Goal: Task Accomplishment & Management: Use online tool/utility

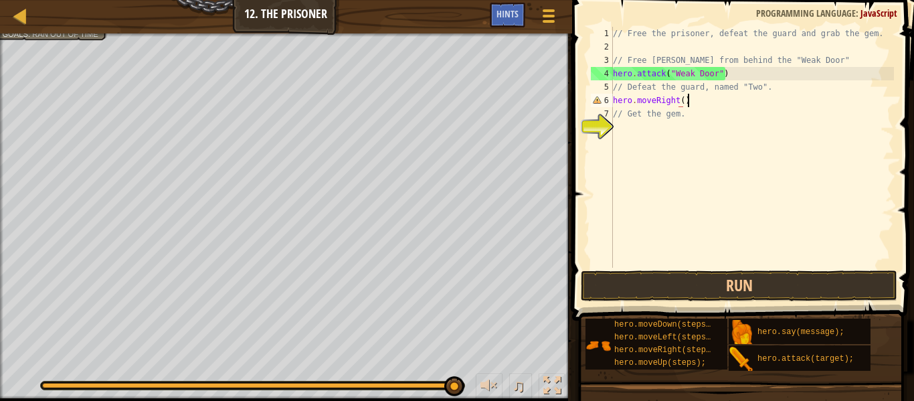
scroll to position [6, 10]
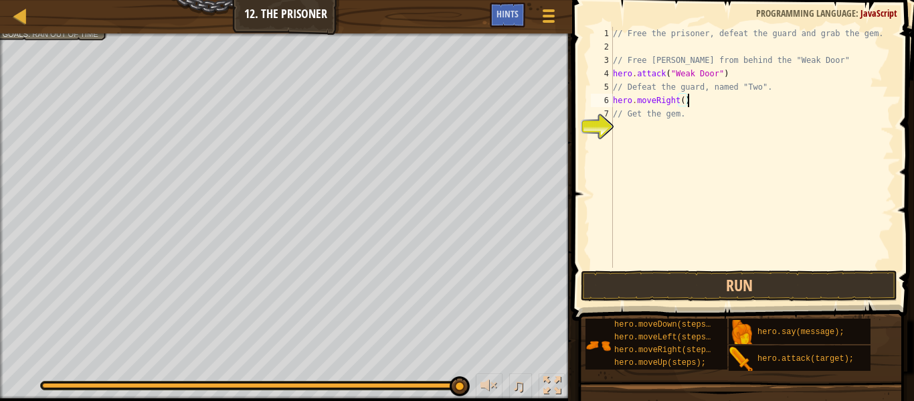
click at [684, 104] on div "// Free the prisoner, defeat the guard and grab the gem. // Free [PERSON_NAME] …" at bounding box center [752, 161] width 284 height 268
type textarea "hero.moveRight(2)"
click at [704, 299] on button "Run" at bounding box center [739, 285] width 316 height 31
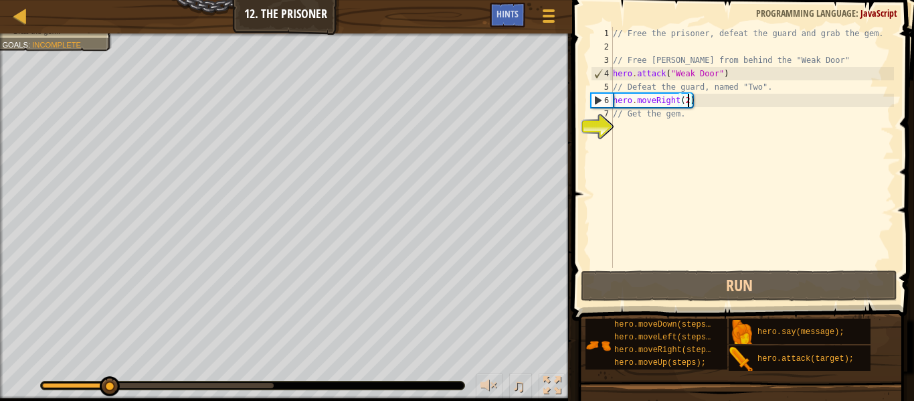
click at [654, 136] on div "// Free the prisoner, defeat the guard and grab the gem. // Free [PERSON_NAME] …" at bounding box center [752, 161] width 284 height 268
click at [641, 126] on div "// Free the prisoner, defeat the guard and grab the gem. // Free [PERSON_NAME] …" at bounding box center [752, 161] width 284 height 268
click at [703, 105] on div "// Free the prisoner, defeat the guard and grab the gem. // Free [PERSON_NAME] …" at bounding box center [752, 161] width 284 height 268
type textarea "hero.moveRight(2)"
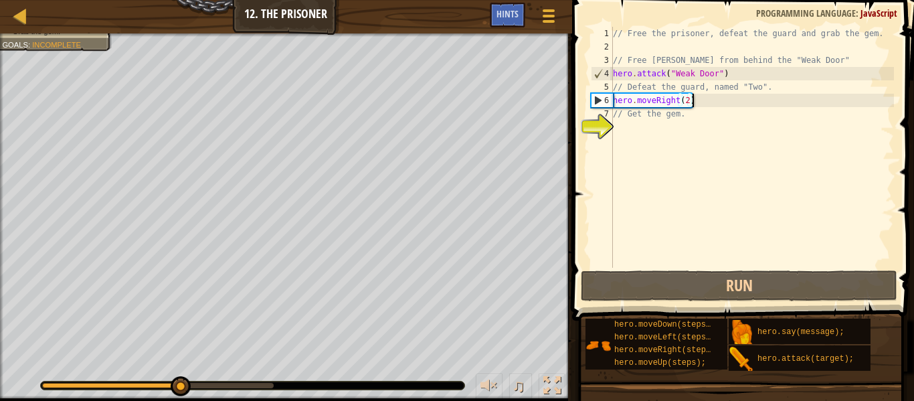
click at [671, 135] on div "// Free the prisoner, defeat the guard and grab the gem. // Free [PERSON_NAME] …" at bounding box center [752, 161] width 284 height 268
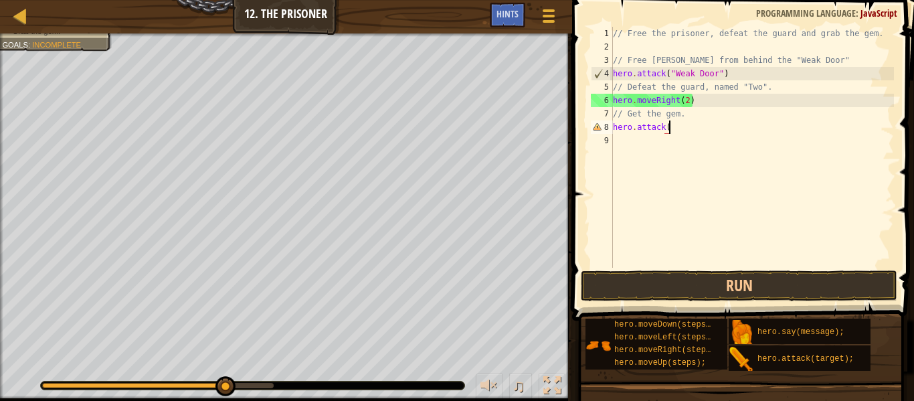
scroll to position [6, 8]
type textarea "hero.attack("Two")"
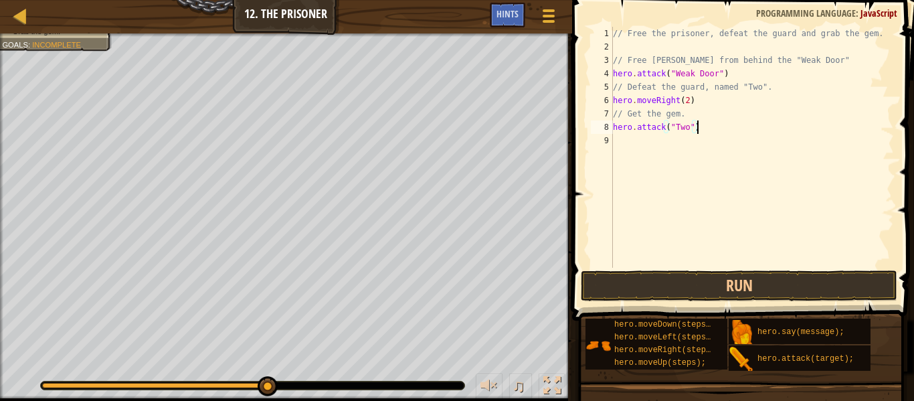
click at [650, 166] on div "// Free the prisoner, defeat the guard and grab the gem. // Free [PERSON_NAME] …" at bounding box center [752, 161] width 284 height 268
type textarea "hero.attack("Two")"
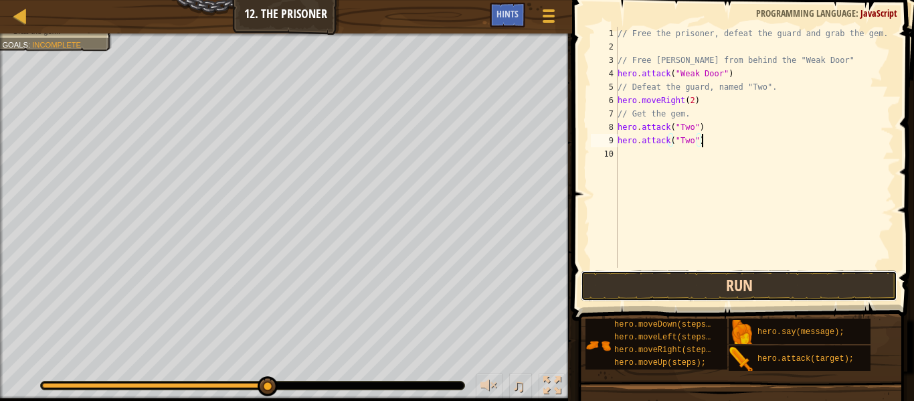
click at [653, 293] on button "Run" at bounding box center [739, 285] width 316 height 31
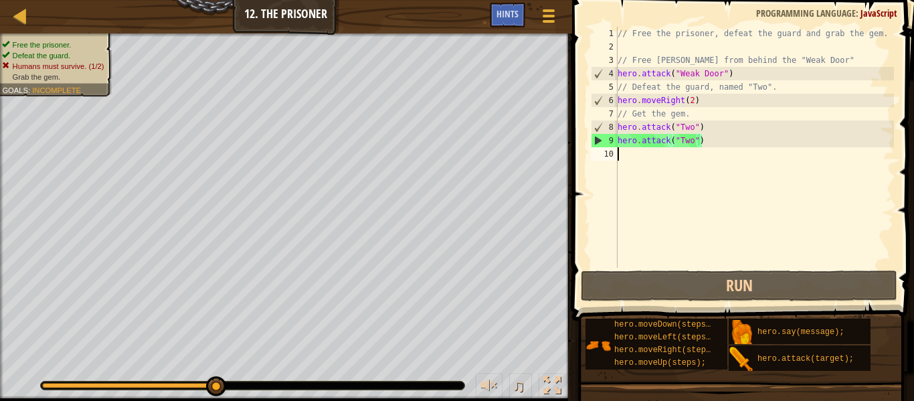
click at [655, 165] on div "// Free the prisoner, defeat the guard and grab the gem. // Free [PERSON_NAME] …" at bounding box center [754, 161] width 279 height 268
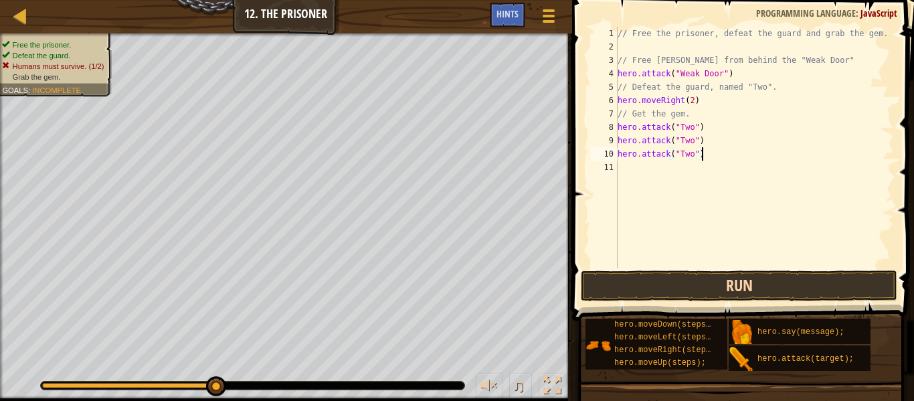
type textarea "hero.attack("Two")"
click at [650, 280] on button "Run" at bounding box center [739, 285] width 316 height 31
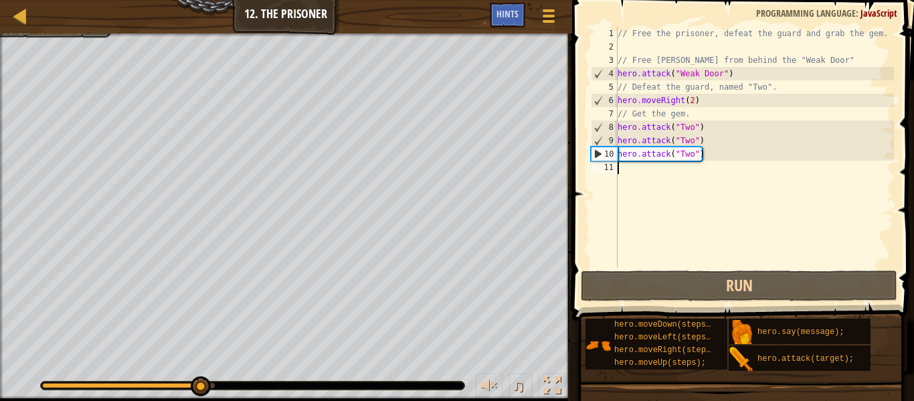
click at [626, 174] on div "// Free the prisoner, defeat the guard and grab the gem. // Free [PERSON_NAME] …" at bounding box center [754, 161] width 279 height 268
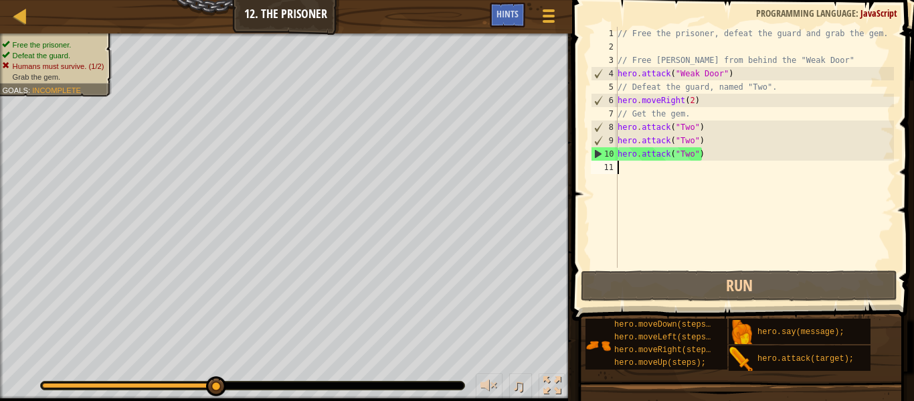
click at [626, 174] on div "// Free the prisoner, defeat the guard and grab the gem. // Free [PERSON_NAME] …" at bounding box center [754, 161] width 279 height 268
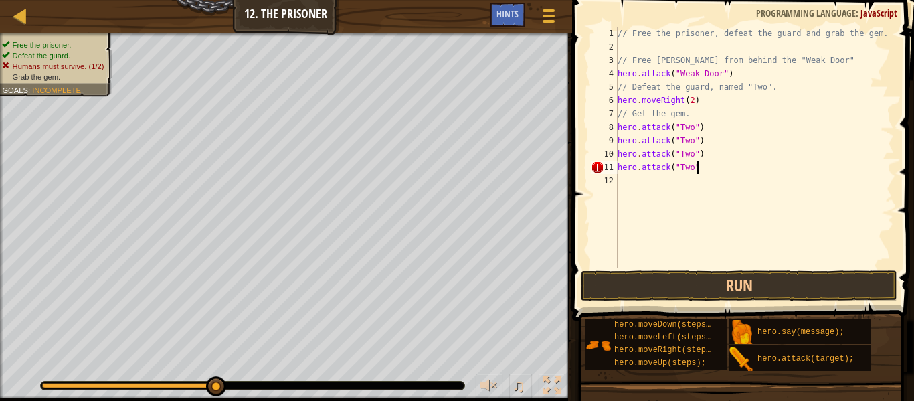
scroll to position [6, 11]
type textarea "hero.attack("Two")"
click at [621, 286] on button "Run" at bounding box center [739, 285] width 316 height 31
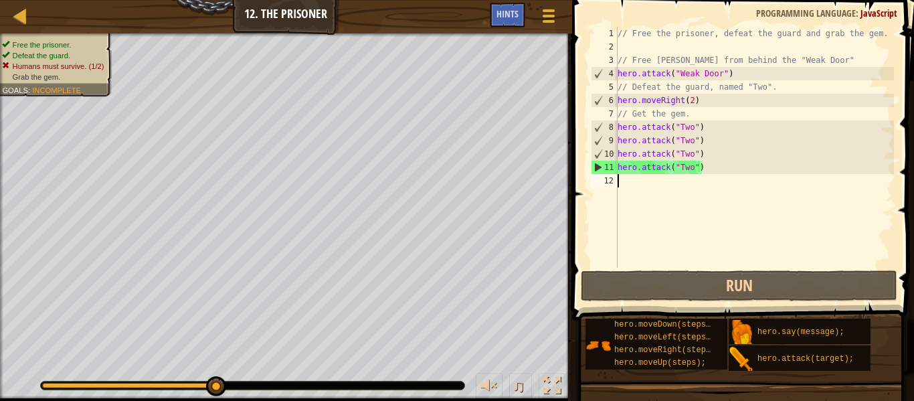
click at [658, 202] on div "// Free the prisoner, defeat the guard and grab the gem. // Free [PERSON_NAME] …" at bounding box center [754, 161] width 279 height 268
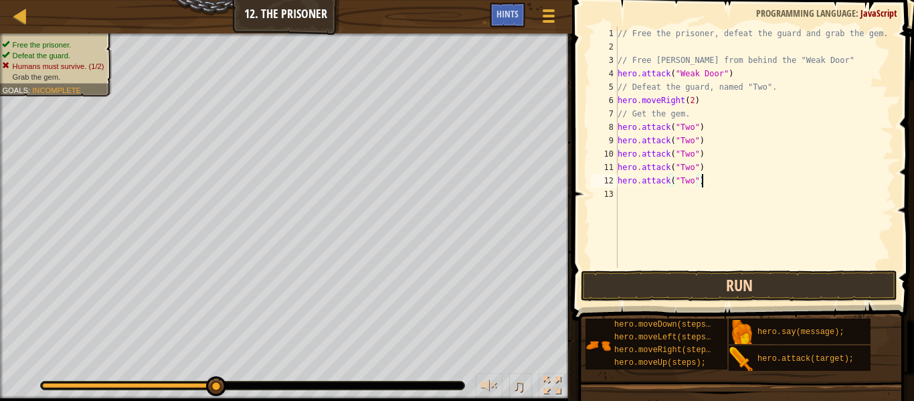
type textarea "hero.attack("Two")"
click at [671, 289] on button "Run" at bounding box center [739, 285] width 316 height 31
